Goal: Transaction & Acquisition: Download file/media

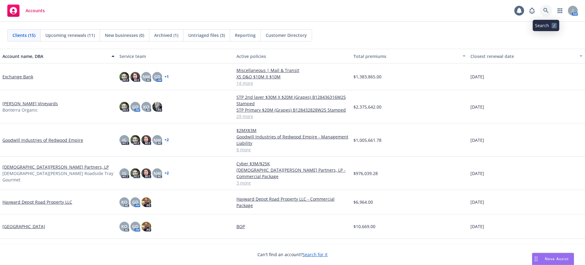
click at [545, 9] on icon at bounding box center [546, 10] width 5 height 5
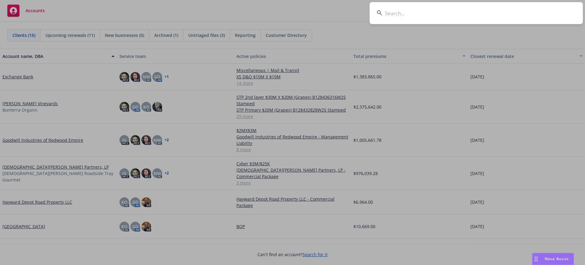
type input "7A61B70F"
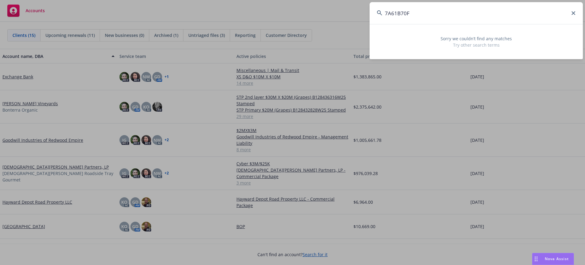
drag, startPoint x: 410, startPoint y: 13, endPoint x: 376, endPoint y: 13, distance: 34.8
click at [376, 13] on input "7A61B70F" at bounding box center [476, 13] width 213 height 22
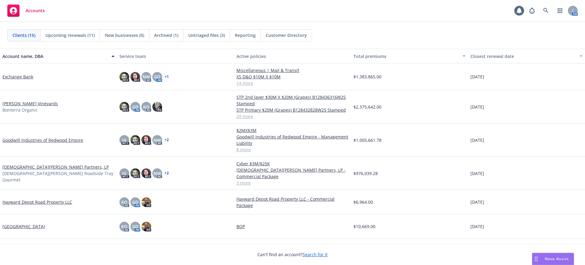
scroll to position [114, 0]
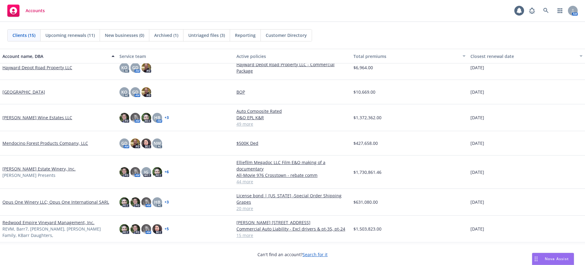
click at [14, 114] on link "Lawrence Wine Estates LLC" at bounding box center [37, 117] width 70 height 6
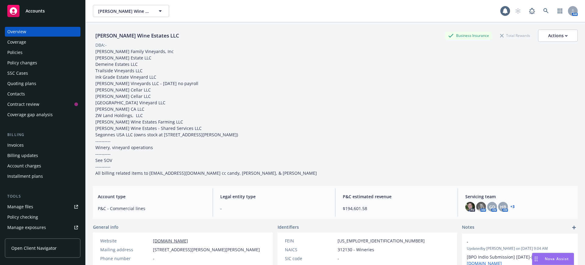
click at [12, 145] on div "Invoices" at bounding box center [15, 145] width 16 height 10
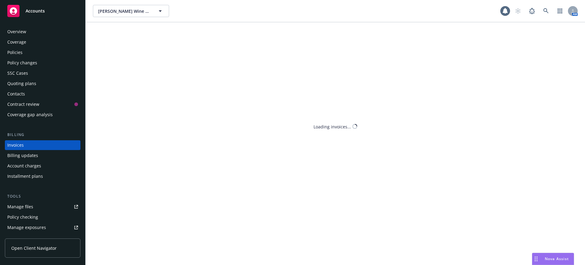
scroll to position [3, 0]
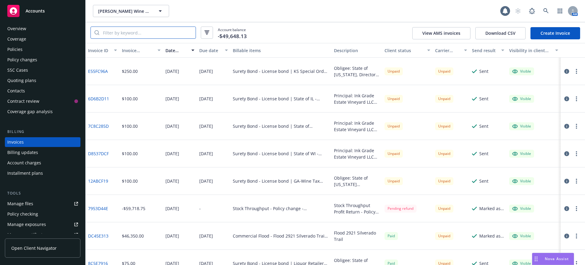
click at [103, 32] on input "search" at bounding box center [147, 33] width 96 height 12
paste input "7A61B70F"
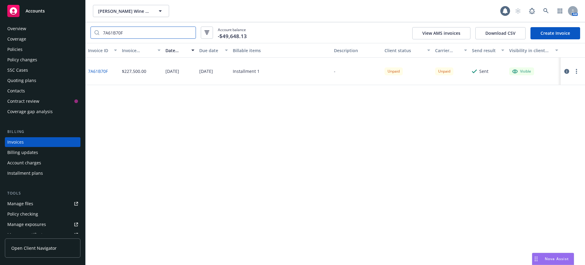
type input "7A61B70F"
click at [102, 69] on link "7A61B70F" at bounding box center [98, 71] width 20 height 6
click at [12, 49] on div "Policies" at bounding box center [14, 50] width 15 height 10
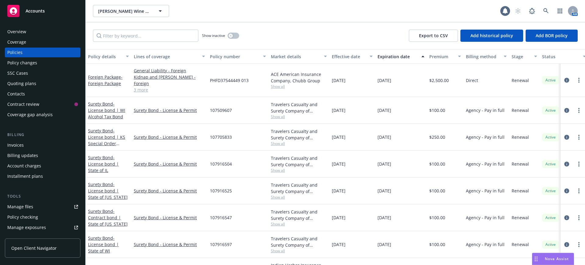
click at [18, 146] on div "Invoices" at bounding box center [15, 145] width 16 height 10
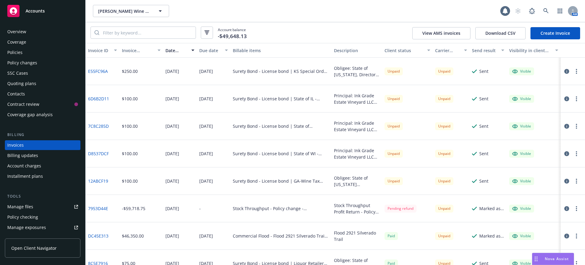
scroll to position [3, 0]
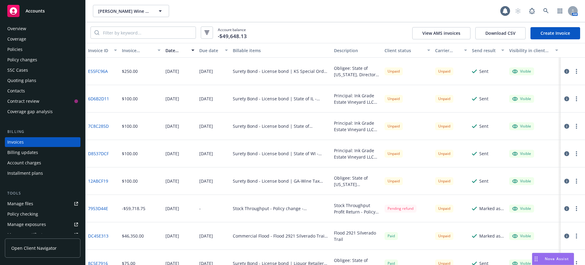
click at [209, 48] on div "Due date" at bounding box center [210, 50] width 22 height 6
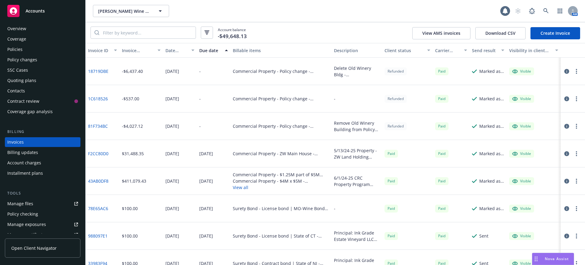
click at [209, 48] on div "Due date" at bounding box center [210, 50] width 22 height 6
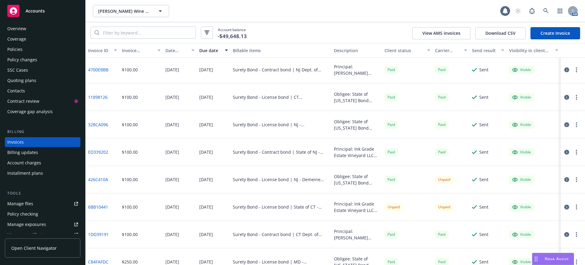
scroll to position [534, 0]
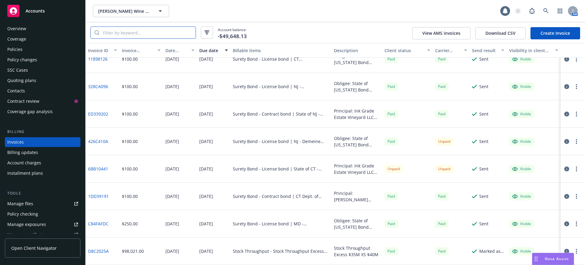
click at [106, 32] on input "search" at bounding box center [147, 33] width 96 height 12
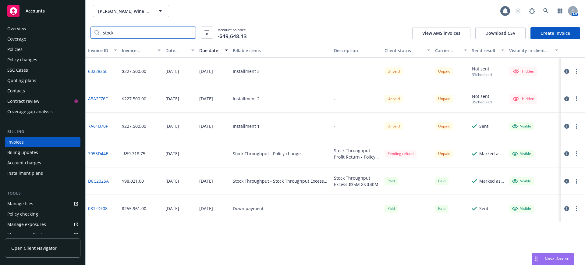
scroll to position [0, 0]
type input "stock"
click at [98, 123] on link "7A61B70F" at bounding box center [98, 126] width 20 height 6
click at [13, 49] on div "Policies" at bounding box center [14, 50] width 15 height 10
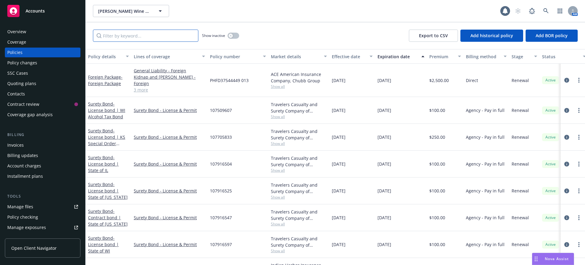
click at [106, 35] on input "Filter by keyword..." at bounding box center [146, 36] width 106 height 12
paste input "B128435194w25"
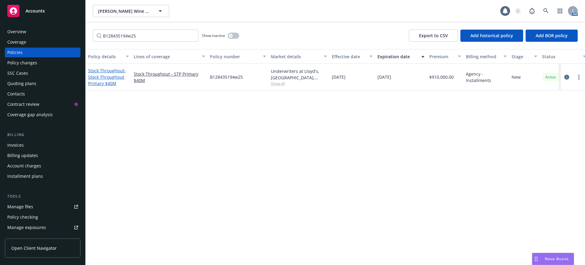
click at [110, 70] on link "Stock Throughput - Stock Throughput Primary $40M" at bounding box center [107, 77] width 38 height 19
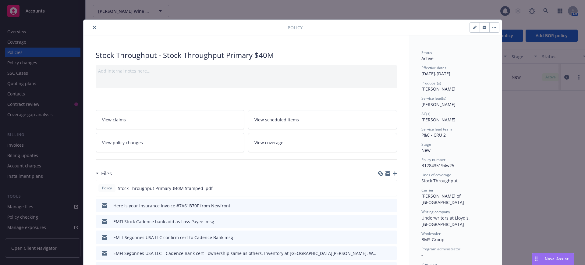
click at [93, 26] on icon "close" at bounding box center [95, 28] width 4 height 4
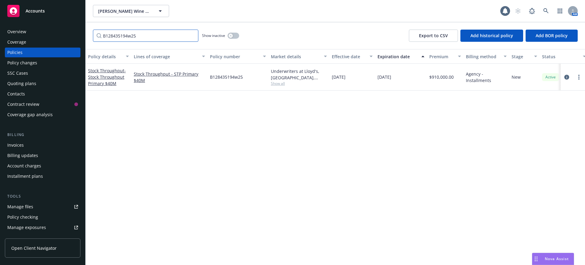
drag, startPoint x: 139, startPoint y: 34, endPoint x: 84, endPoint y: 34, distance: 54.9
click at [84, 34] on div "Accounts Overview Coverage Policies Policy changes SSC Cases Quoting plans Cont…" at bounding box center [292, 132] width 585 height 265
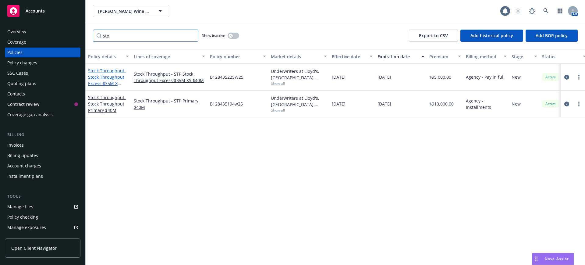
type input "stp"
click at [114, 72] on link "Stock Throughput - Stock Throughput Excess $35M X $40M" at bounding box center [107, 80] width 38 height 25
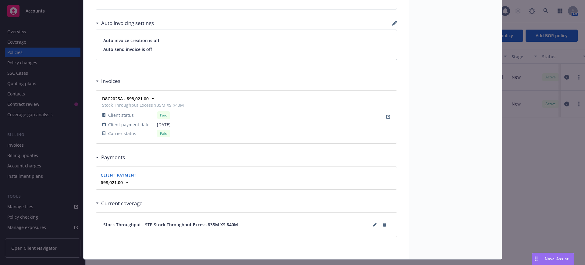
scroll to position [495, 0]
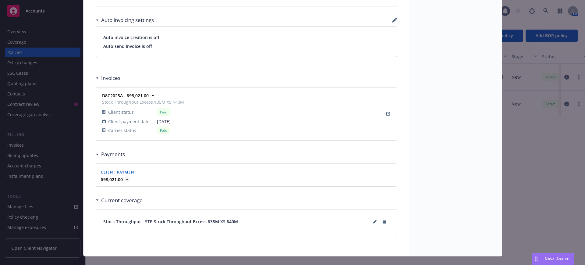
click at [124, 178] on icon at bounding box center [127, 179] width 6 height 6
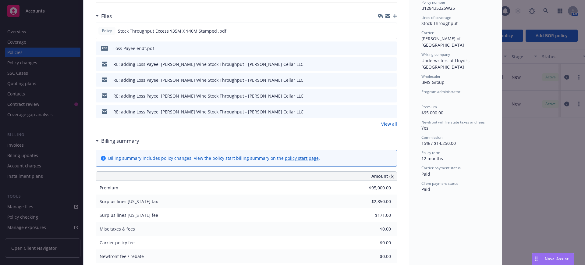
scroll to position [0, 0]
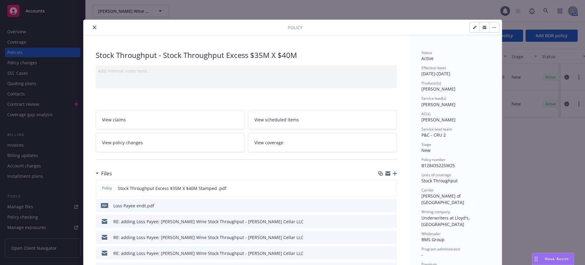
click at [91, 25] on button "close" at bounding box center [94, 27] width 7 height 7
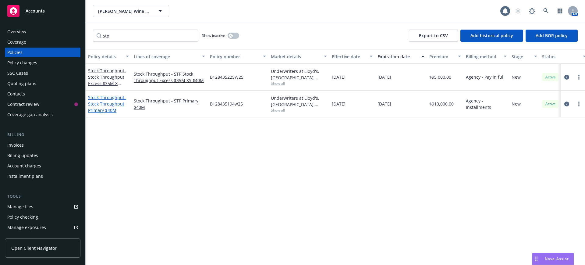
click at [108, 99] on link "Stock Throughput - Stock Throughput Primary $40M" at bounding box center [107, 104] width 38 height 19
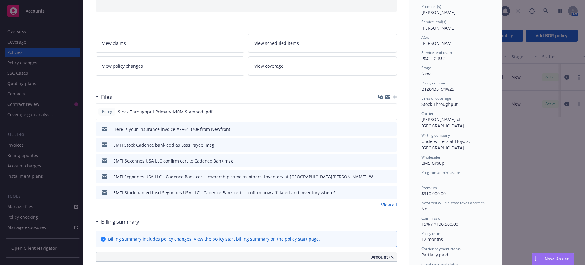
scroll to position [95, 0]
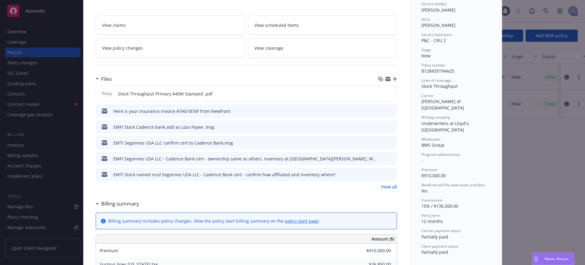
click at [388, 187] on link "View all" at bounding box center [389, 187] width 16 height 6
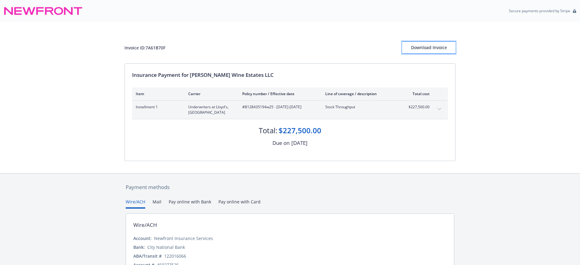
click at [420, 47] on div "Download Invoice" at bounding box center [428, 48] width 53 height 12
drag, startPoint x: 245, startPoint y: 106, endPoint x: 272, endPoint y: 106, distance: 26.8
click at [272, 106] on span "#B128435194w25 - 06/01/2025-06/01/2026" at bounding box center [278, 106] width 73 height 5
copy span "B128435194w25"
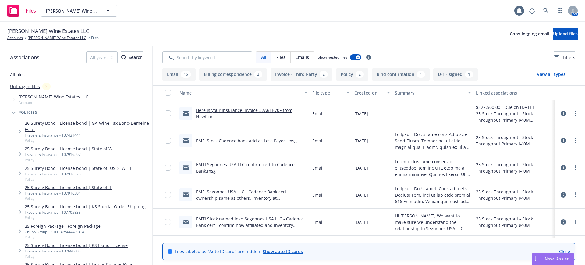
click at [254, 110] on link "Here is your insurance invoice #7A61B70F from Newfront" at bounding box center [244, 113] width 97 height 12
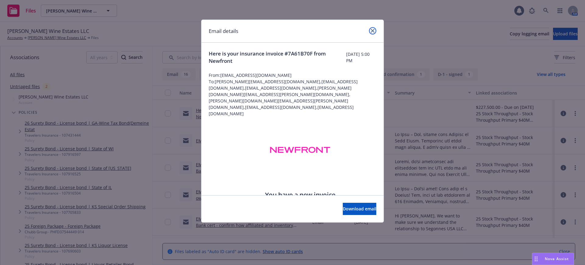
click at [372, 28] on link "close" at bounding box center [372, 30] width 7 height 7
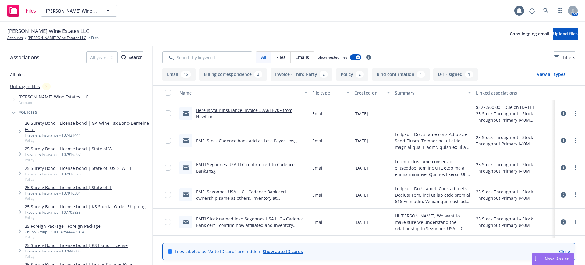
click at [205, 109] on link "Here is your insurance invoice #7A61B70F from Newfront" at bounding box center [244, 113] width 97 height 12
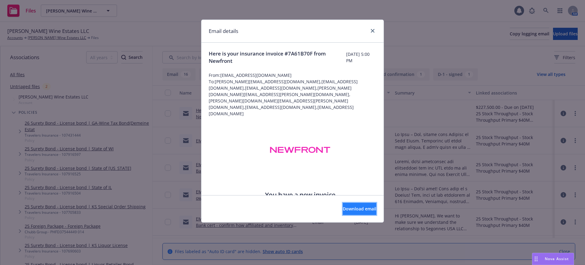
click at [352, 208] on span "Download email" at bounding box center [360, 209] width 34 height 6
click at [374, 28] on link "close" at bounding box center [372, 30] width 7 height 7
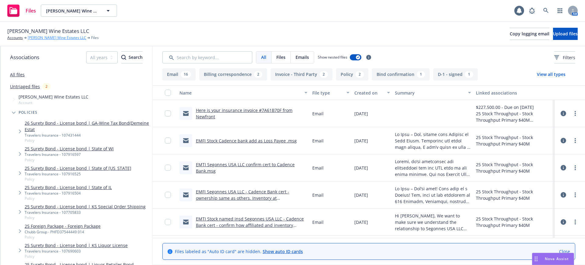
click at [52, 35] on link "Lawrence Wine Estates LLC" at bounding box center [57, 37] width 59 height 5
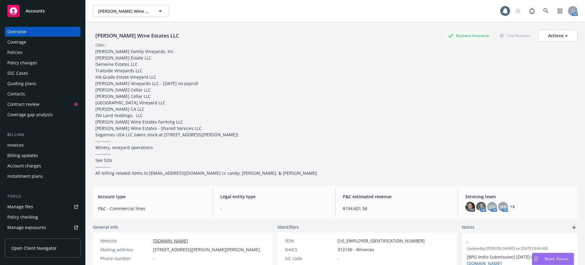
click at [17, 52] on div "Policies" at bounding box center [14, 53] width 15 height 10
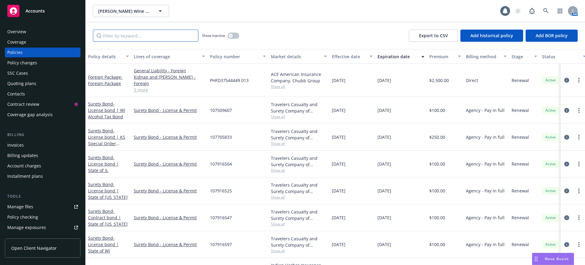
click at [109, 36] on input "Filter by keyword..." at bounding box center [146, 36] width 106 height 12
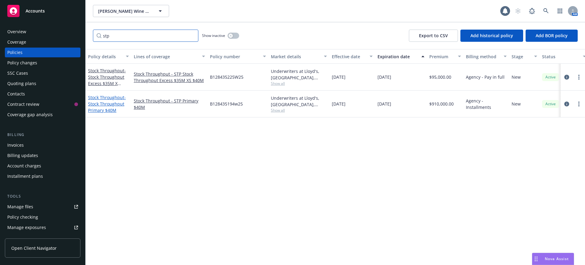
type input "stp"
click at [109, 98] on link "Stock Throughput - Stock Throughput Primary $40M" at bounding box center [107, 104] width 38 height 19
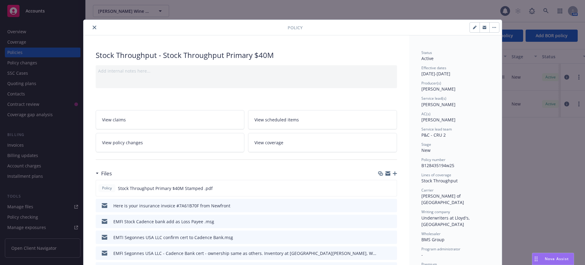
click at [483, 27] on icon "button" at bounding box center [485, 28] width 4 height 4
click at [93, 26] on icon "close" at bounding box center [95, 28] width 4 height 4
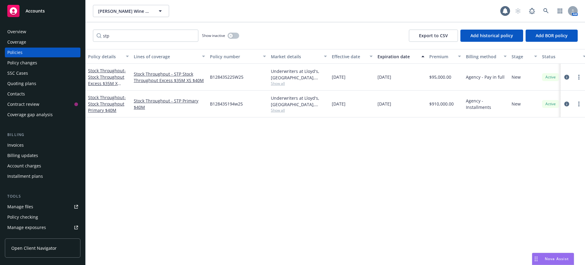
click at [17, 144] on div "Invoices" at bounding box center [15, 145] width 16 height 10
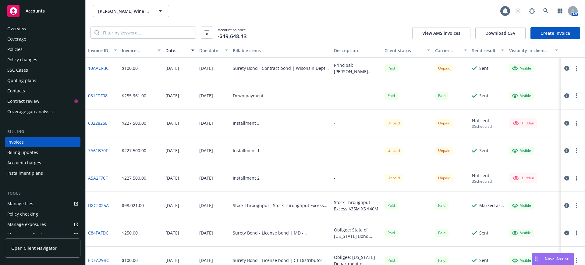
scroll to position [343, 0]
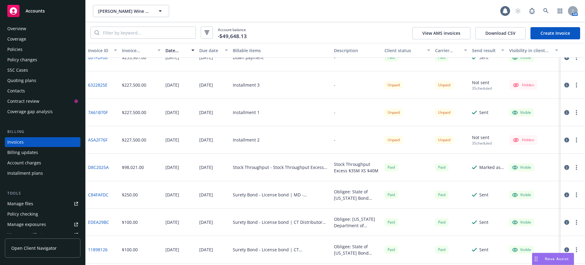
click at [576, 112] on circle "button" at bounding box center [576, 112] width 1 height 1
click at [565, 112] on icon "button" at bounding box center [567, 112] width 5 height 5
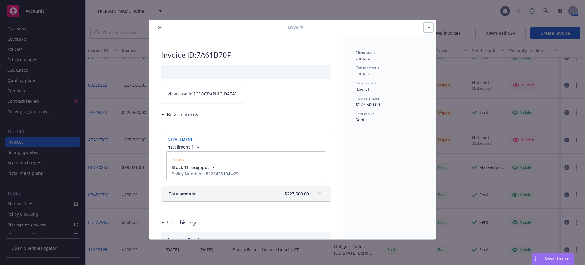
click at [430, 27] on icon "button" at bounding box center [430, 27] width 1 height 1
click at [161, 27] on icon "close" at bounding box center [160, 28] width 4 height 4
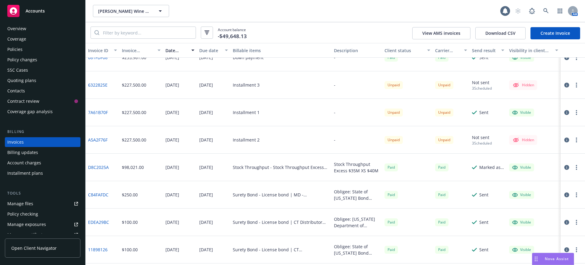
click at [101, 112] on link "7A61B70F" at bounding box center [98, 112] width 20 height 6
click at [15, 49] on div "Policies" at bounding box center [14, 50] width 15 height 10
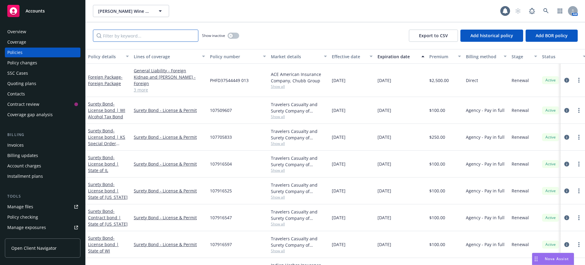
click at [132, 35] on input "Filter by keyword..." at bounding box center [146, 36] width 106 height 12
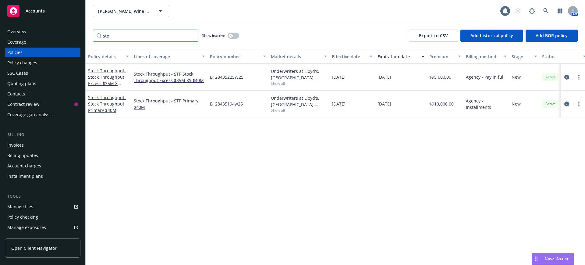
type input "stp"
click at [567, 103] on icon "circleInformation" at bounding box center [567, 104] width 5 height 5
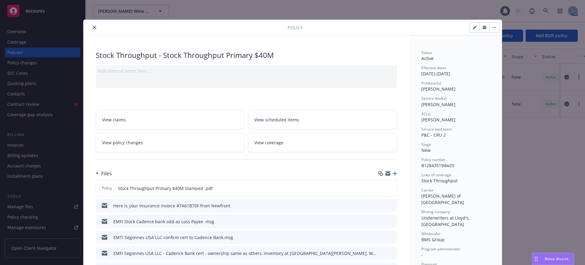
scroll to position [18, 0]
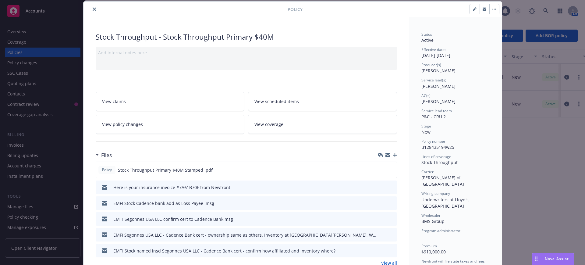
click at [483, 9] on icon "button" at bounding box center [485, 9] width 4 height 4
click at [93, 8] on icon "close" at bounding box center [95, 9] width 4 height 4
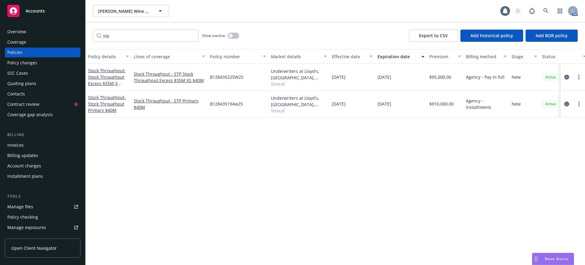
click at [36, 10] on span "Accounts" at bounding box center [35, 11] width 19 height 5
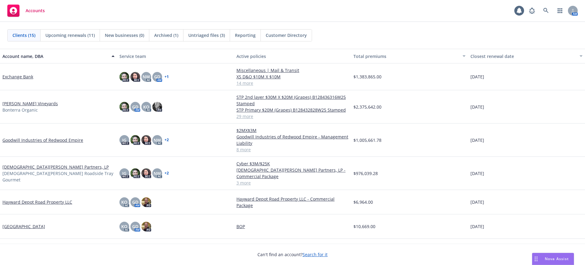
click at [15, 102] on link "Fetzer Vineyards" at bounding box center [29, 103] width 55 height 6
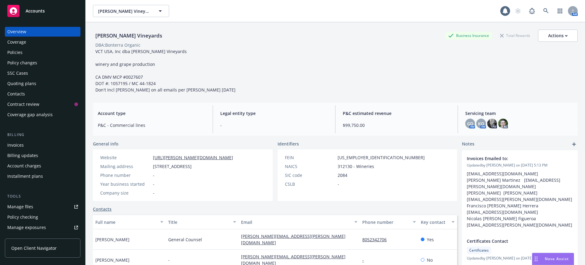
click at [15, 144] on div "Invoices" at bounding box center [15, 145] width 16 height 10
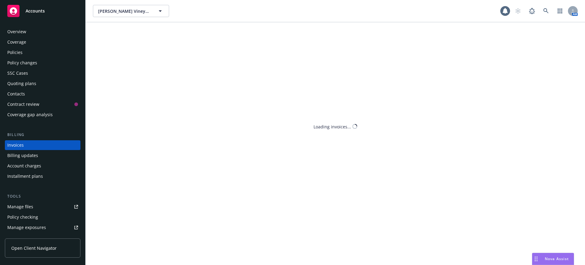
scroll to position [3, 0]
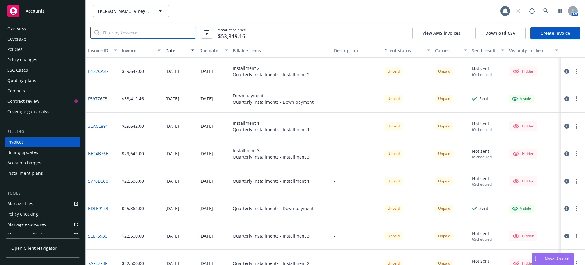
click at [122, 32] on input "search" at bounding box center [147, 33] width 96 height 12
paste input "BDFE9143"
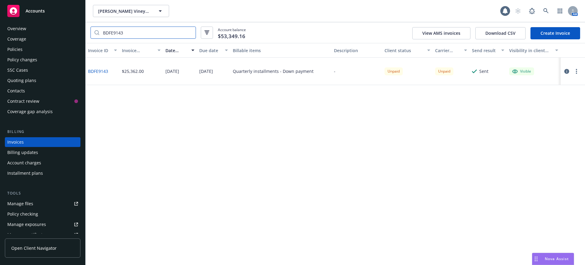
type input "BDFE9143"
click at [99, 71] on link "BDFE9143" at bounding box center [98, 71] width 20 height 6
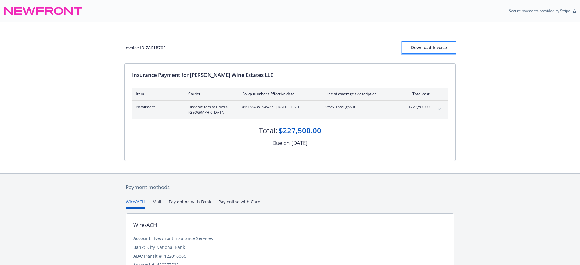
click at [413, 48] on div "Download Invoice" at bounding box center [428, 48] width 53 height 12
